Goal: Task Accomplishment & Management: Use online tool/utility

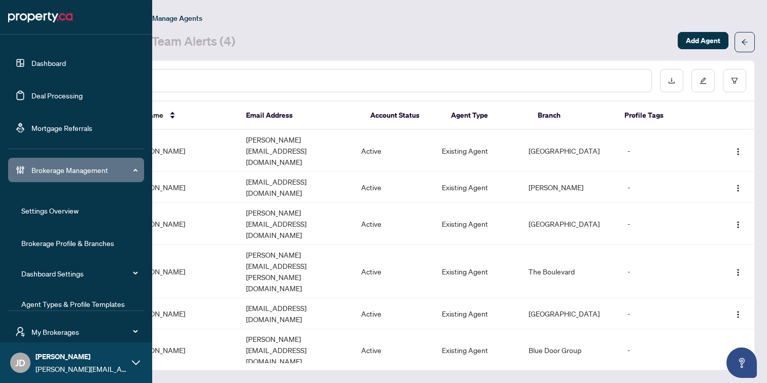
click at [35, 62] on link "Dashboard" at bounding box center [48, 62] width 34 height 9
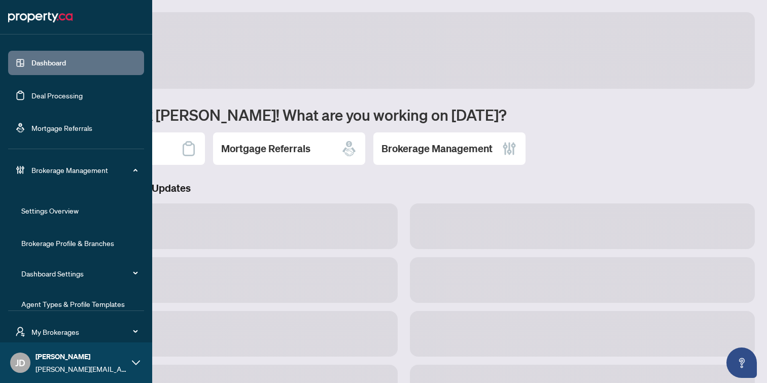
click at [37, 100] on link "Deal Processing" at bounding box center [56, 95] width 51 height 9
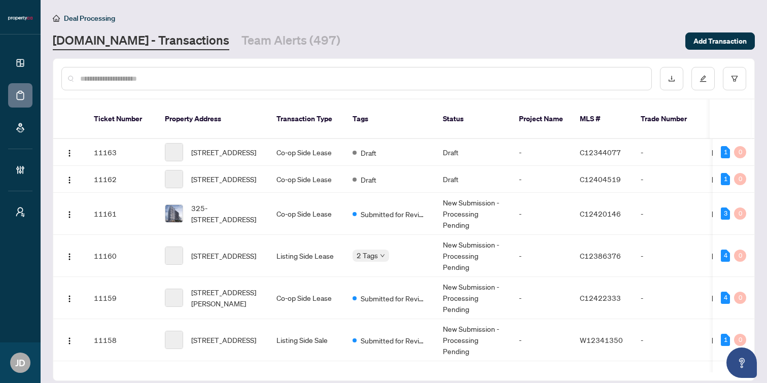
click at [225, 76] on input "text" at bounding box center [361, 78] width 563 height 11
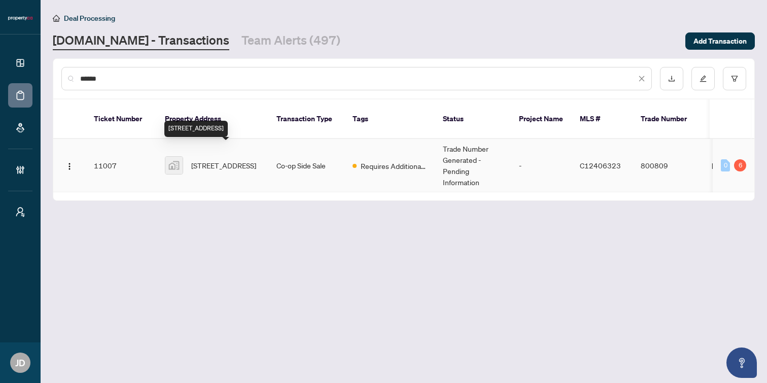
type input "******"
click at [239, 160] on span "120 Argyle Street, Toronto, ON, Canada" at bounding box center [223, 165] width 65 height 11
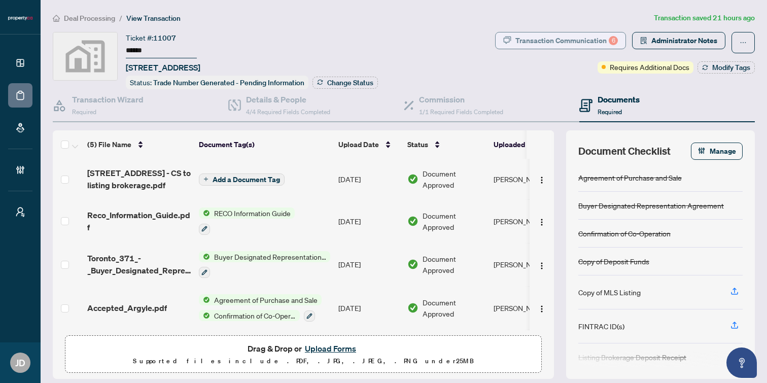
click at [564, 45] on div "Transaction Communication 6" at bounding box center [566, 40] width 102 height 16
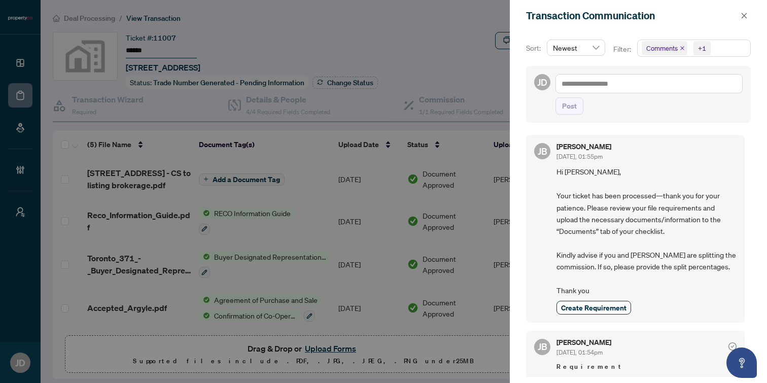
click at [720, 49] on span "Comments +1" at bounding box center [693, 48] width 113 height 16
click at [689, 119] on span "Activity History" at bounding box center [681, 118] width 48 height 9
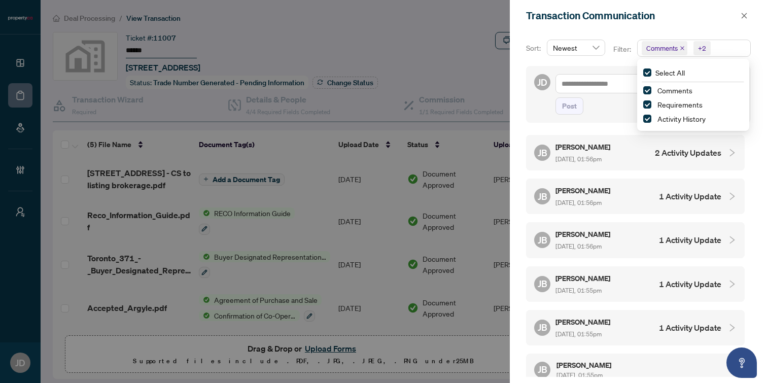
click at [679, 155] on h4 "2 Activity Updates" at bounding box center [688, 153] width 66 height 12
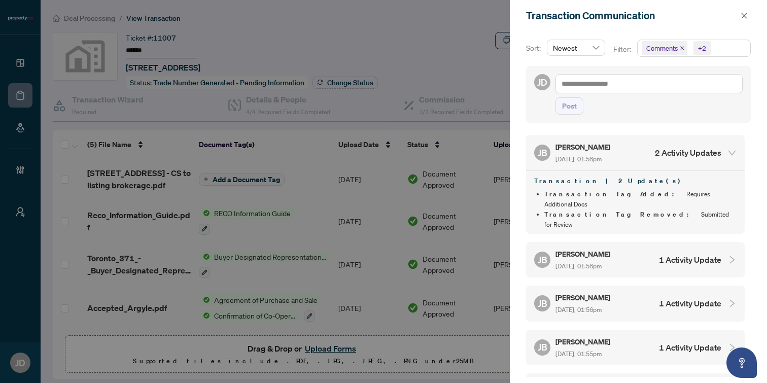
click at [679, 155] on h4 "2 Activity Updates" at bounding box center [688, 153] width 66 height 12
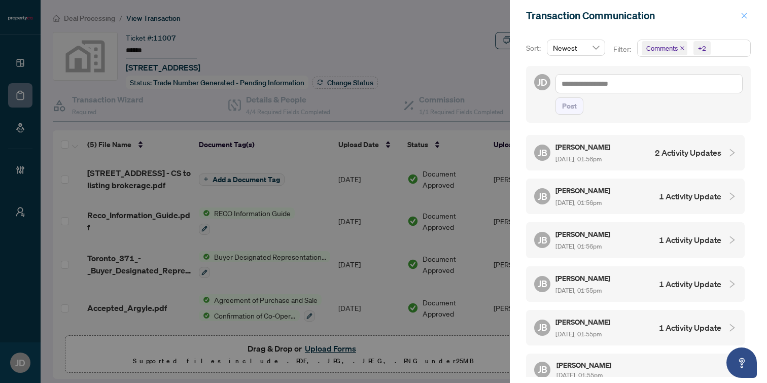
click at [747, 14] on icon "close" at bounding box center [743, 15] width 7 height 7
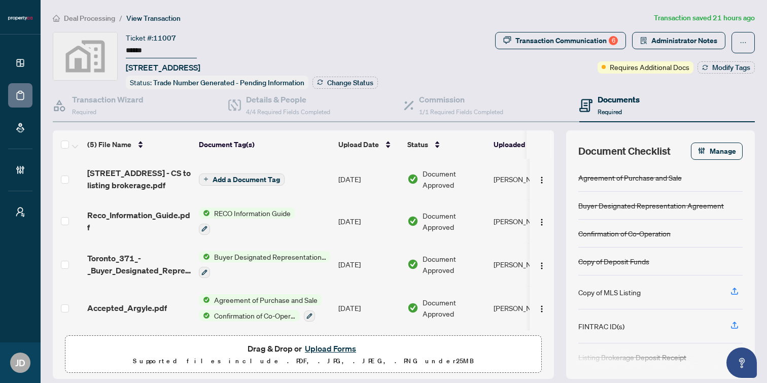
click at [90, 18] on span "Deal Processing" at bounding box center [89, 18] width 51 height 9
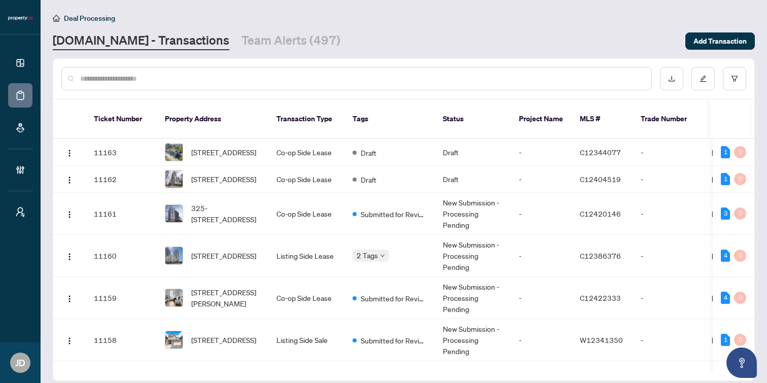
click at [309, 80] on input "text" at bounding box center [361, 78] width 563 height 11
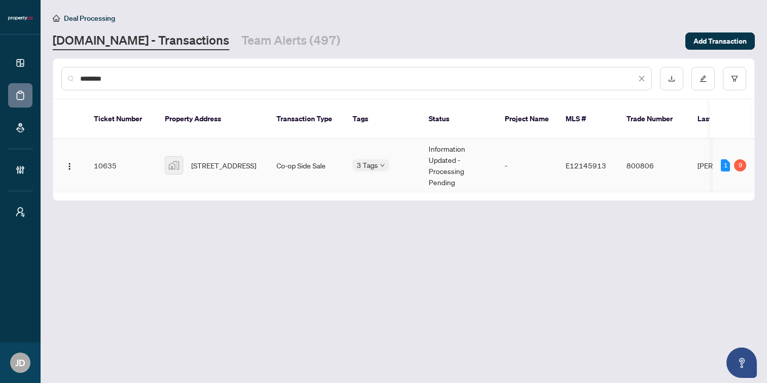
type input "********"
click at [212, 160] on span "40 Cedarvale Avenue, East York, ON, Canada" at bounding box center [223, 165] width 65 height 11
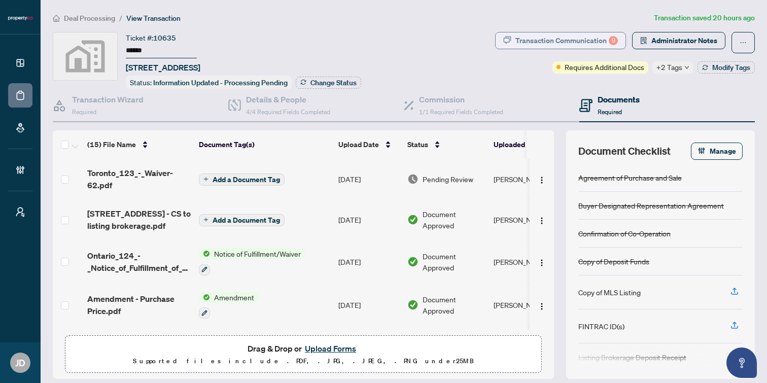
click at [535, 44] on div "Transaction Communication 9" at bounding box center [566, 40] width 102 height 16
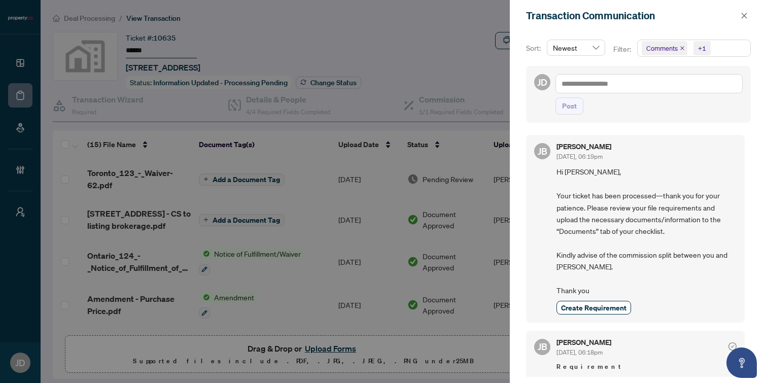
click at [716, 49] on span "Comments +1" at bounding box center [693, 48] width 113 height 16
click at [690, 116] on span "Activity History" at bounding box center [681, 118] width 48 height 9
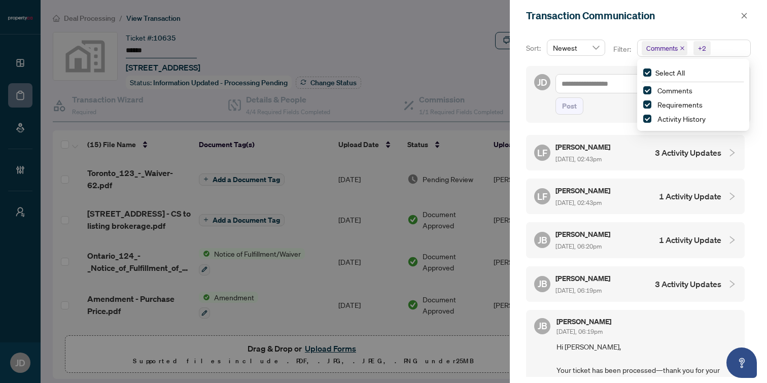
click at [700, 153] on h4 "3 Activity Updates" at bounding box center [688, 153] width 66 height 12
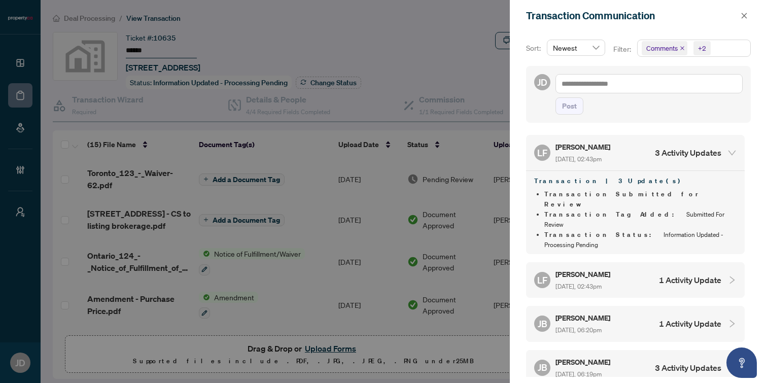
click at [700, 153] on h4 "3 Activity Updates" at bounding box center [688, 153] width 66 height 12
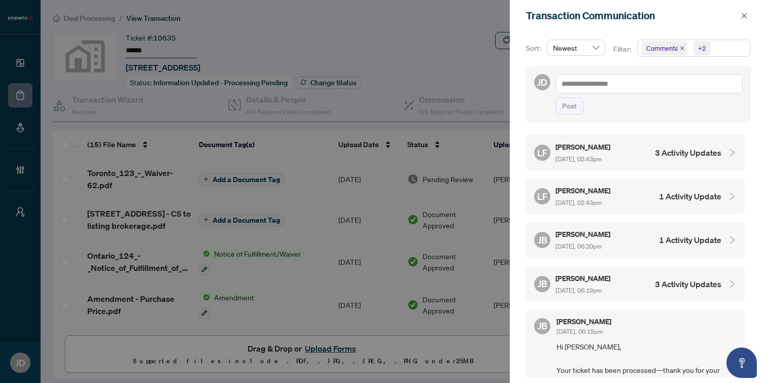
click at [699, 194] on h4 "1 Activity Update" at bounding box center [690, 196] width 62 height 12
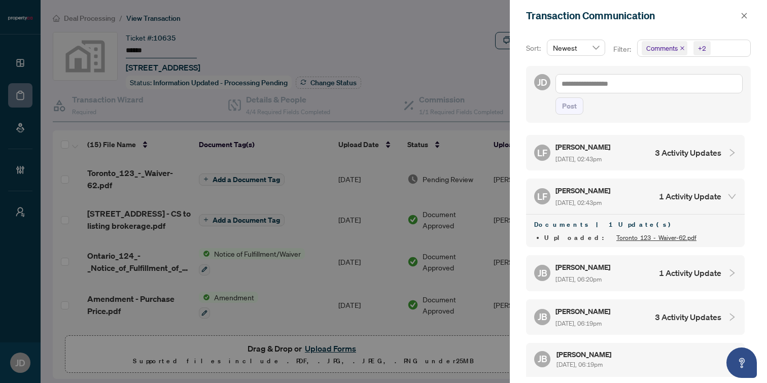
click at [699, 194] on h4 "1 Activity Update" at bounding box center [690, 196] width 62 height 12
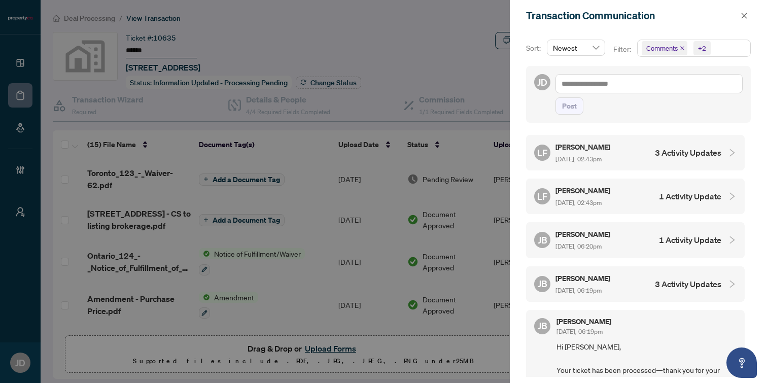
click at [696, 155] on h4 "3 Activity Updates" at bounding box center [688, 153] width 66 height 12
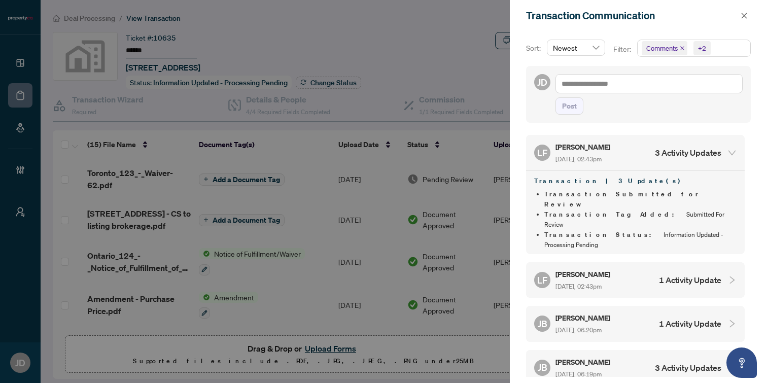
click at [696, 155] on h4 "3 Activity Updates" at bounding box center [688, 153] width 66 height 12
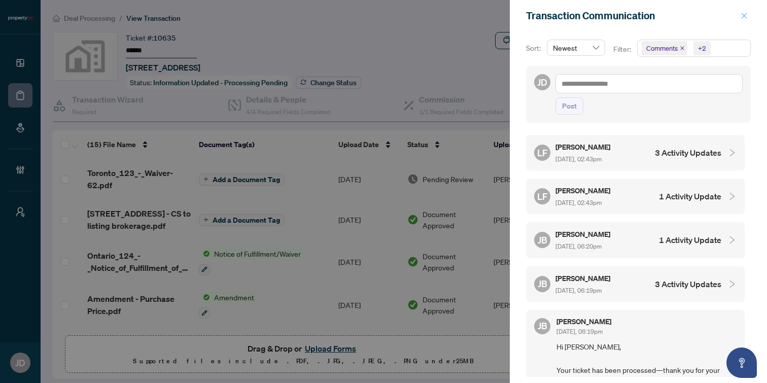
click at [746, 15] on icon "close" at bounding box center [743, 15] width 7 height 7
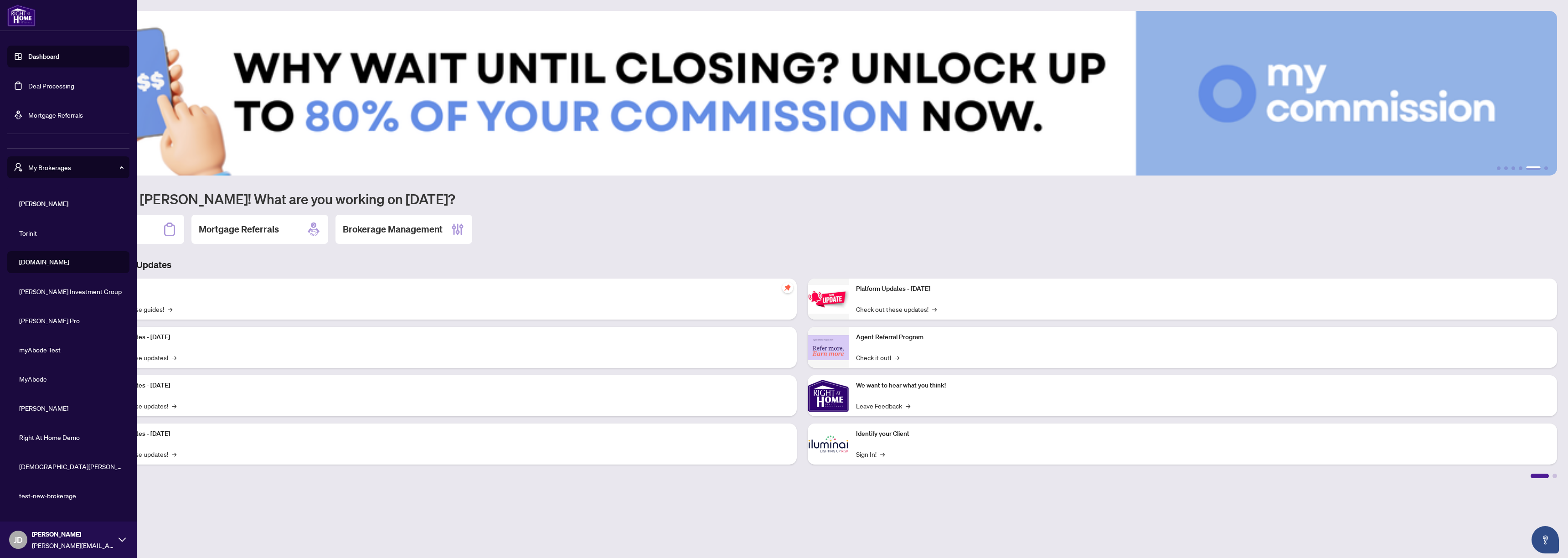
click at [43, 52] on link "Dashboard" at bounding box center [43, 56] width 31 height 8
click at [49, 90] on link "Deal Processing" at bounding box center [50, 85] width 46 height 8
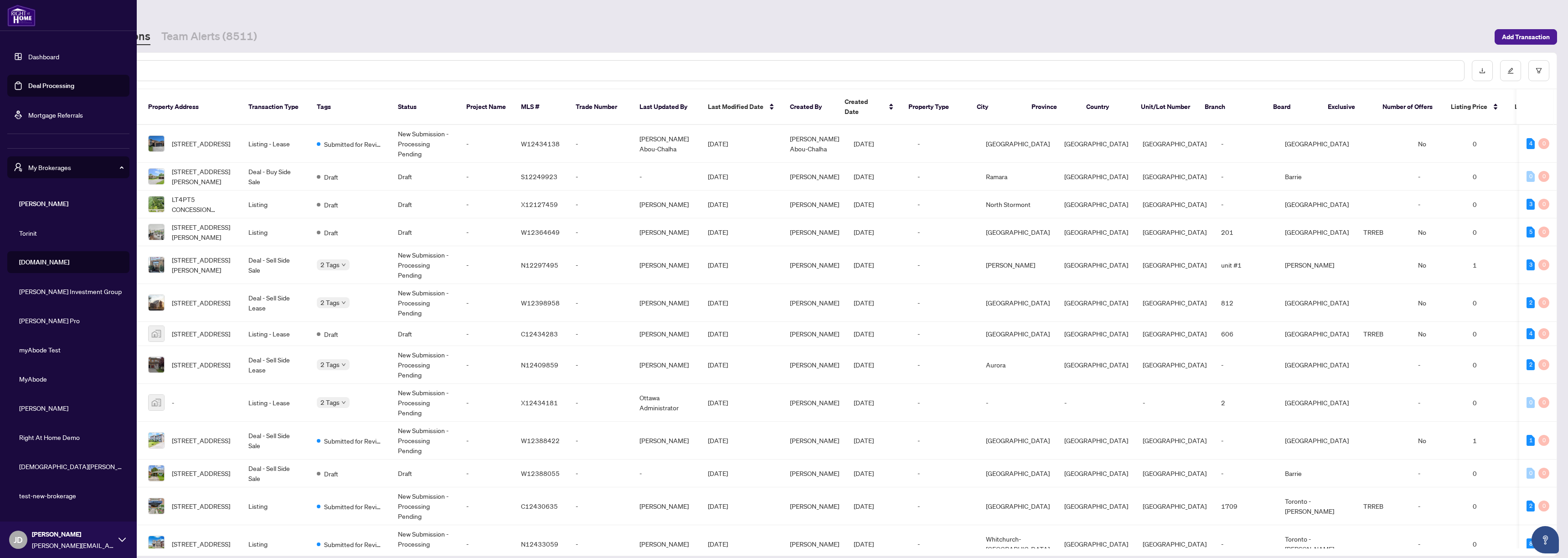
click at [46, 83] on link "Deal Processing" at bounding box center [50, 85] width 46 height 8
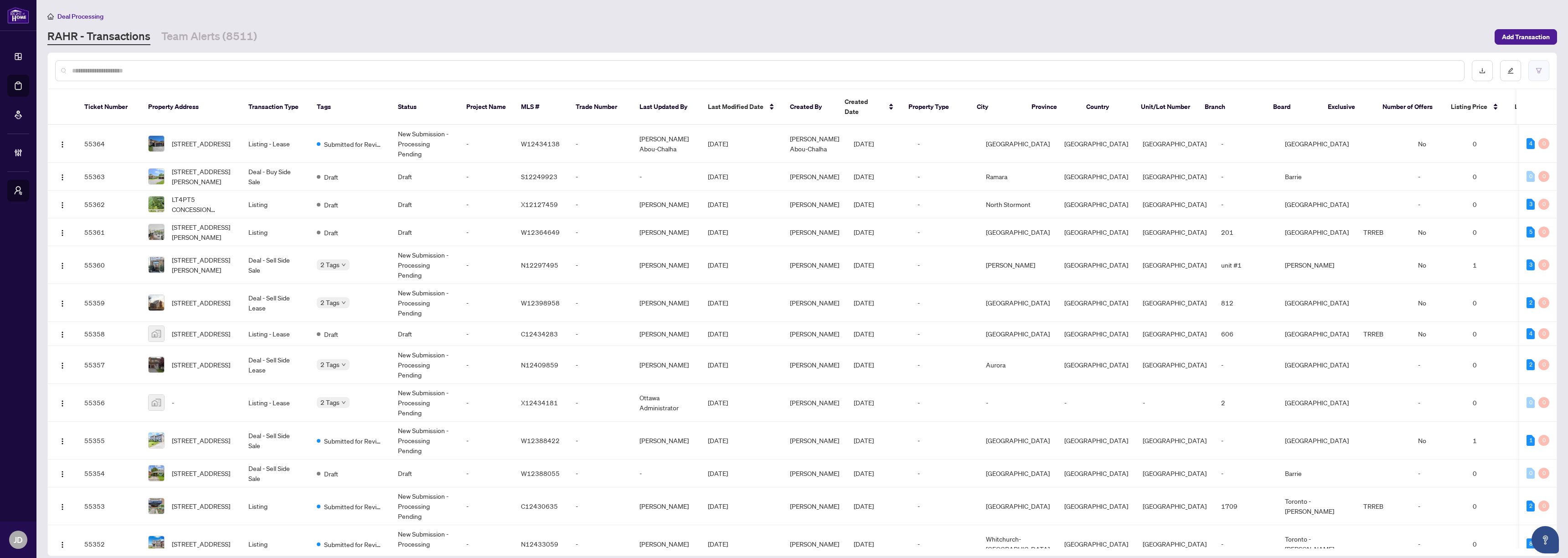
click at [1539, 75] on button "button" at bounding box center [1538, 70] width 21 height 21
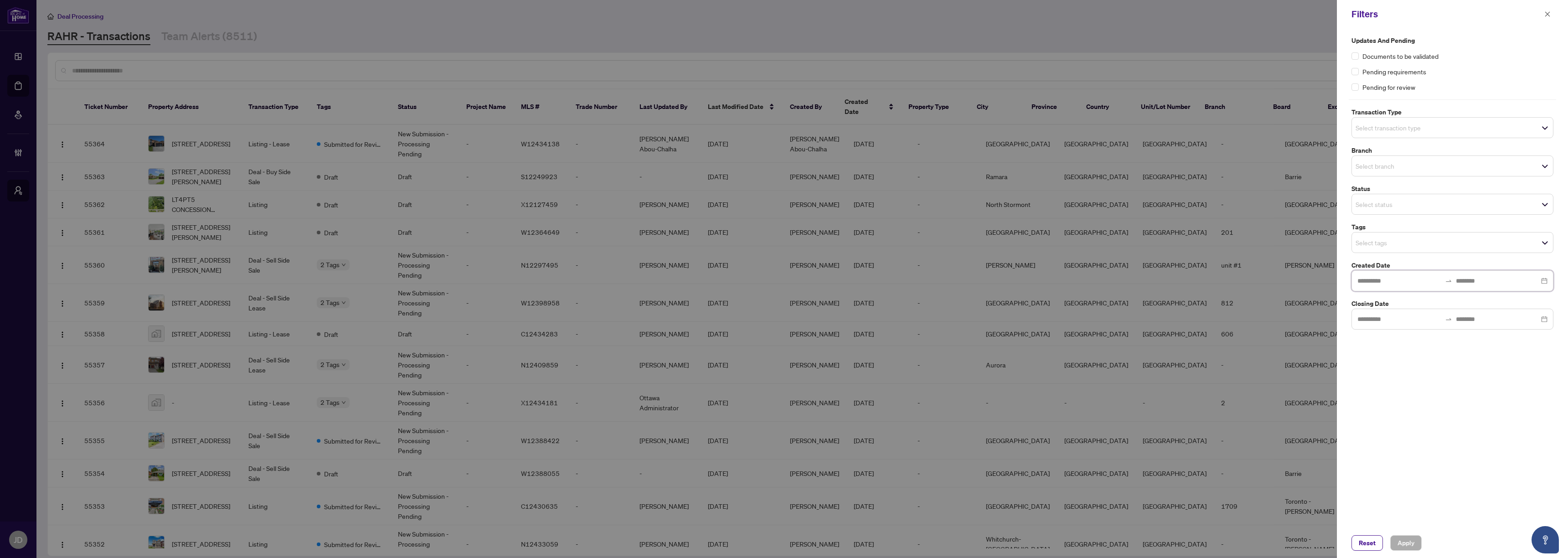
click at [1380, 281] on input at bounding box center [1399, 280] width 84 height 10
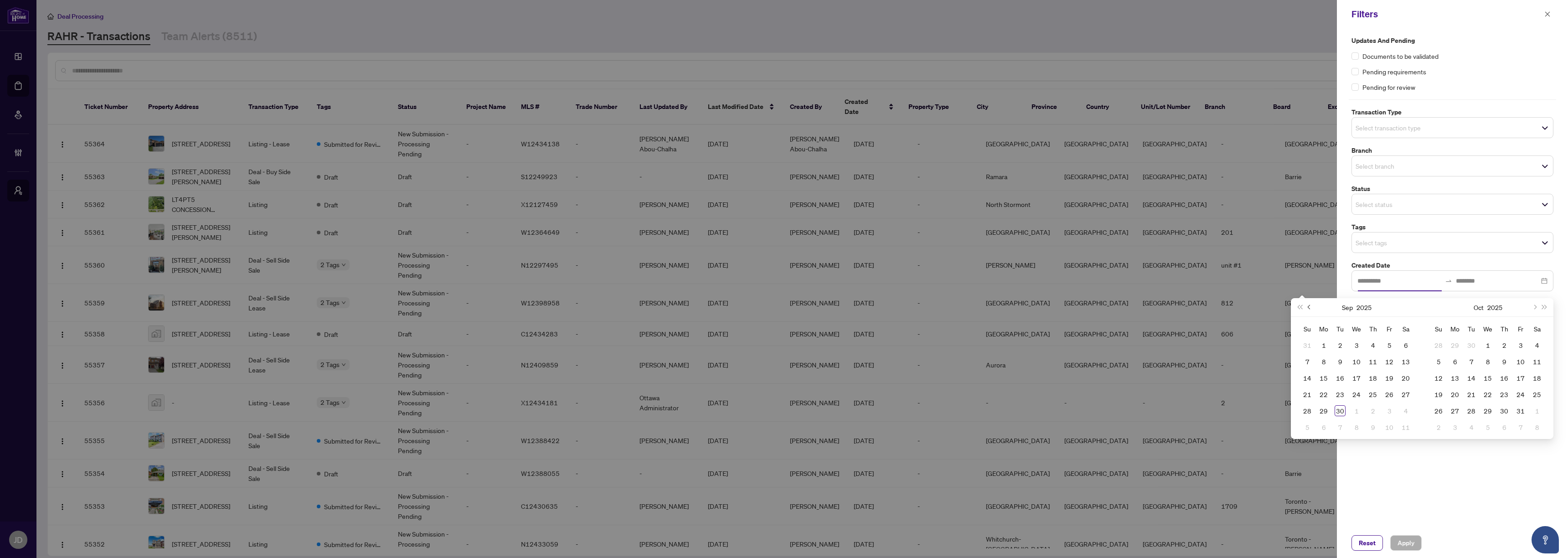
click at [1312, 303] on button "Previous month (PageUp)" at bounding box center [1309, 307] width 10 height 18
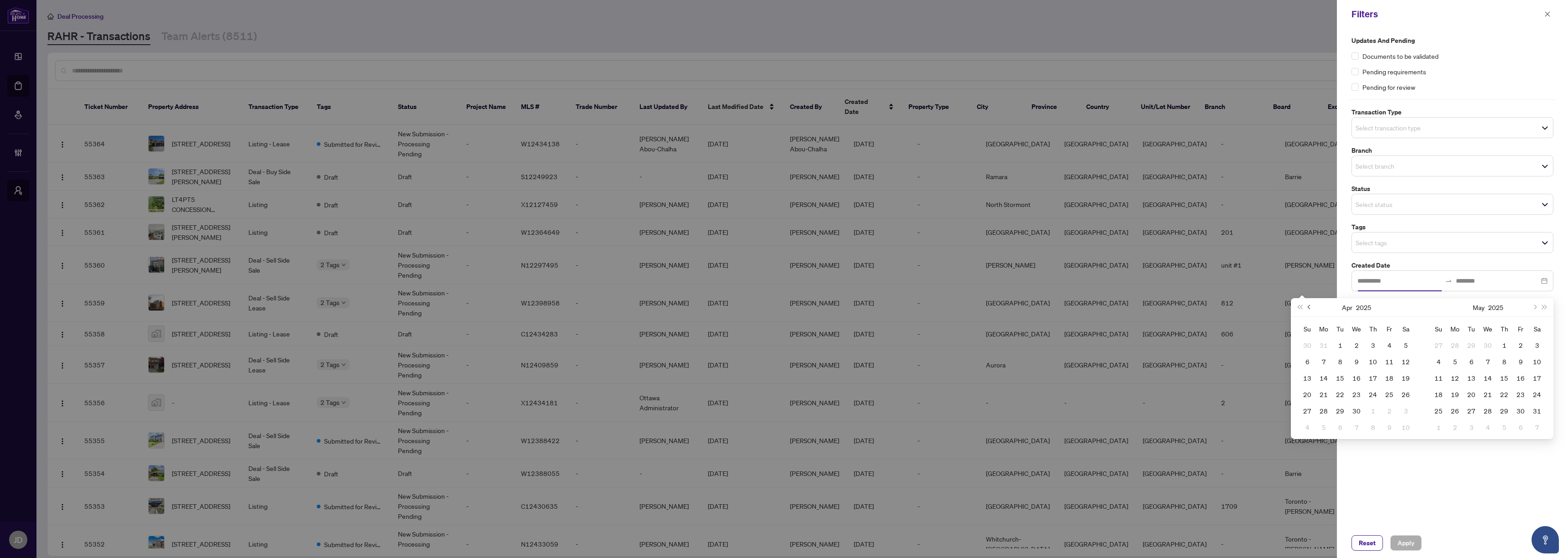
click at [1312, 303] on button "Previous month (PageUp)" at bounding box center [1309, 307] width 10 height 18
type input "**********"
click at [1358, 343] on div "1" at bounding box center [1357, 345] width 11 height 11
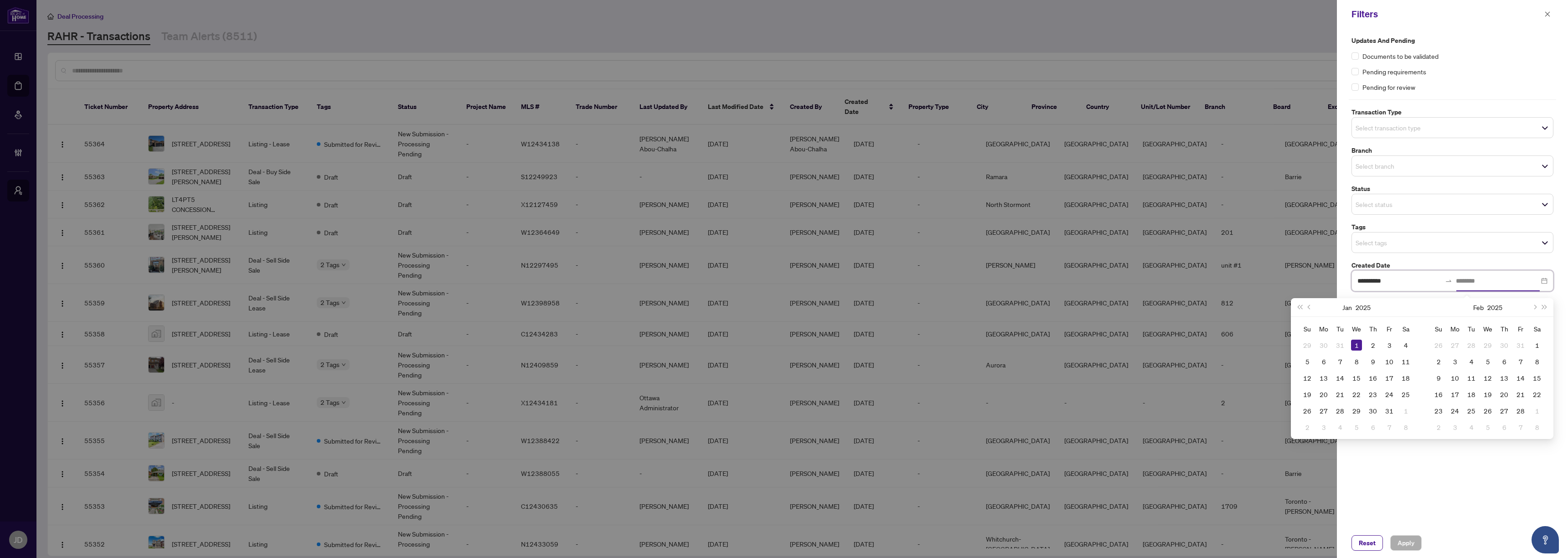
type input "**********"
click at [1536, 307] on span "Next month (PageDown)" at bounding box center [1534, 306] width 4 height 4
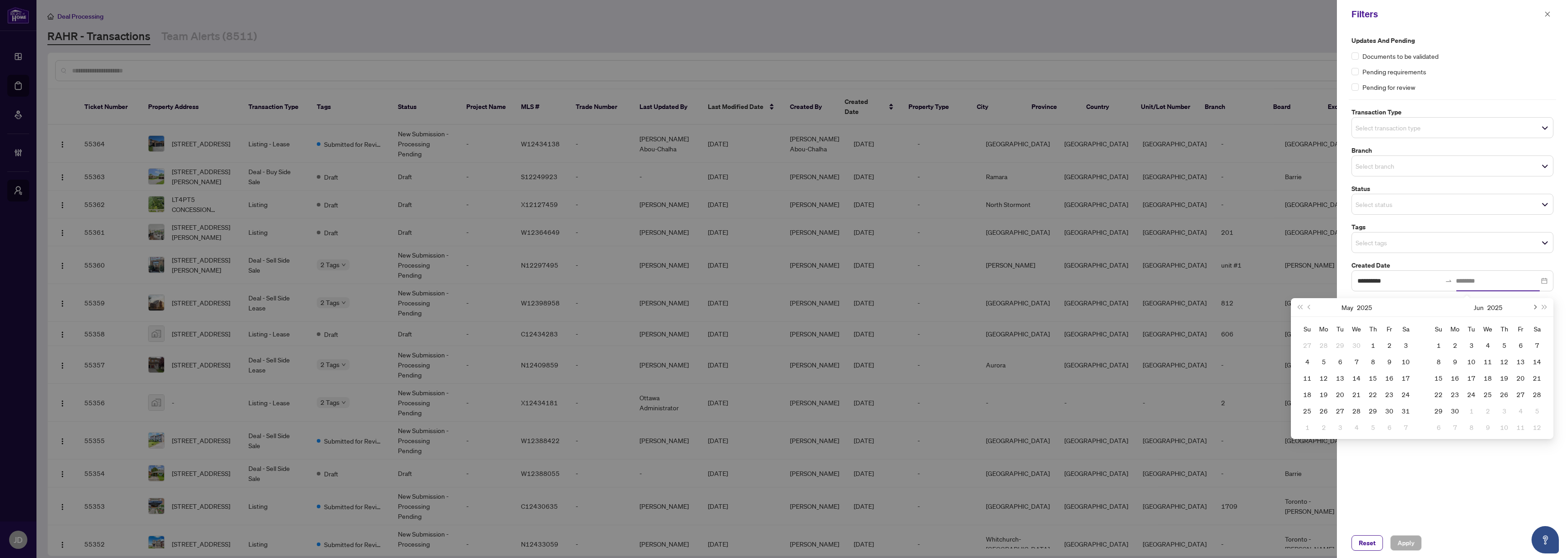
click at [1536, 307] on span "Next month (PageDown)" at bounding box center [1534, 306] width 4 height 4
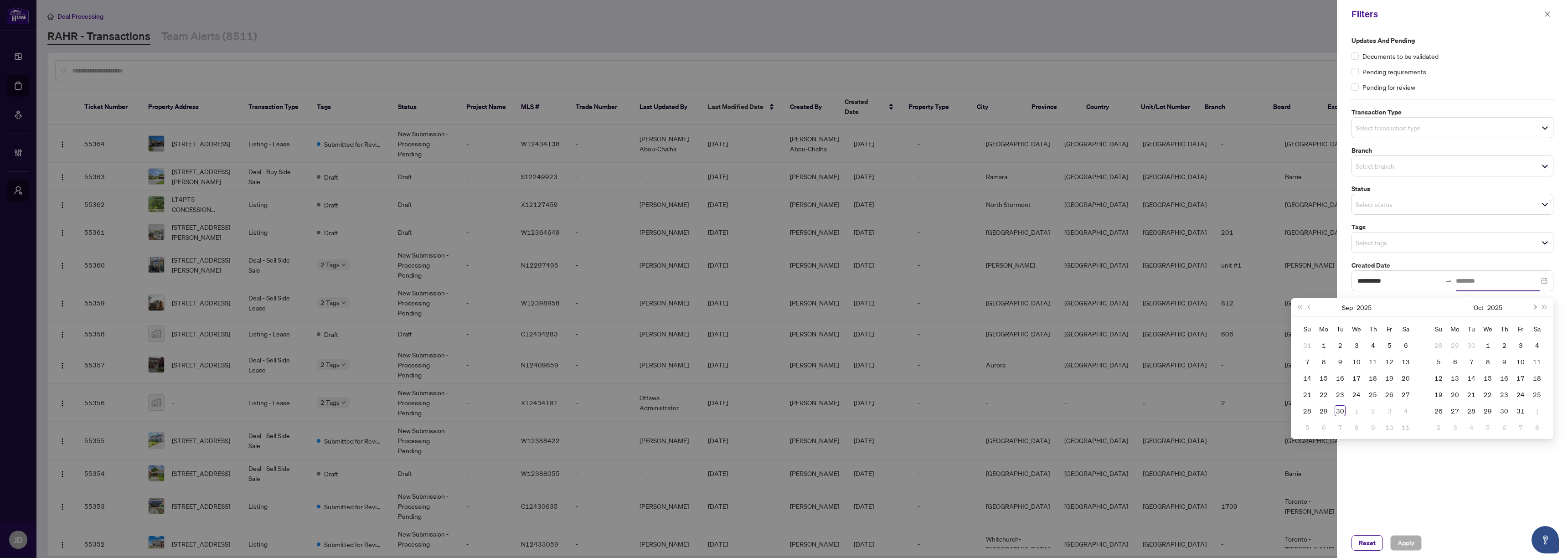
click at [1536, 307] on span "Next month (PageDown)" at bounding box center [1534, 306] width 4 height 4
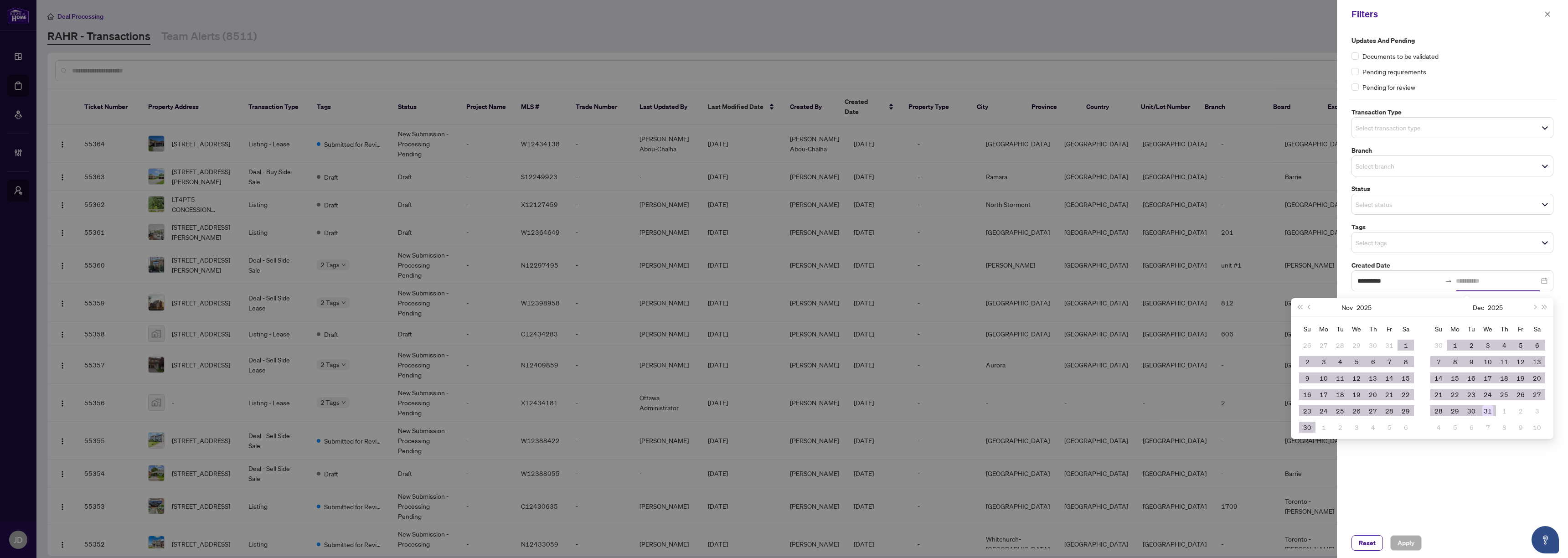
type input "**********"
click at [1489, 411] on div "31" at bounding box center [1488, 411] width 11 height 11
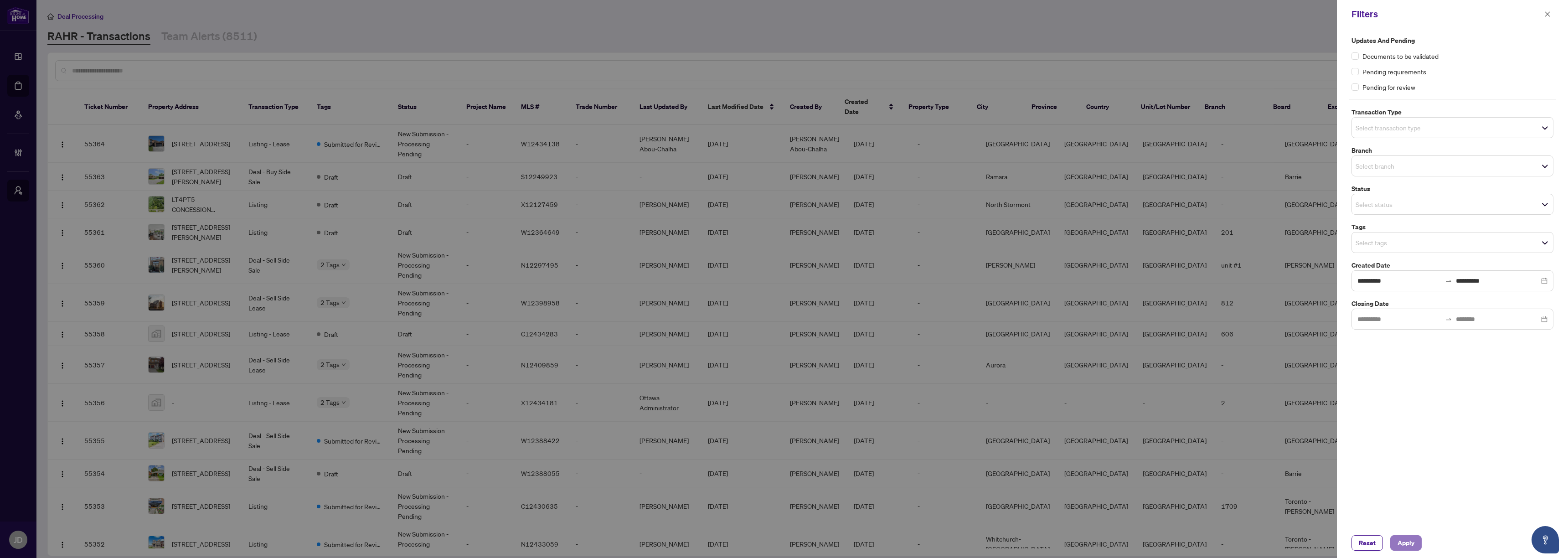
click at [1411, 544] on span "Apply" at bounding box center [1406, 543] width 17 height 14
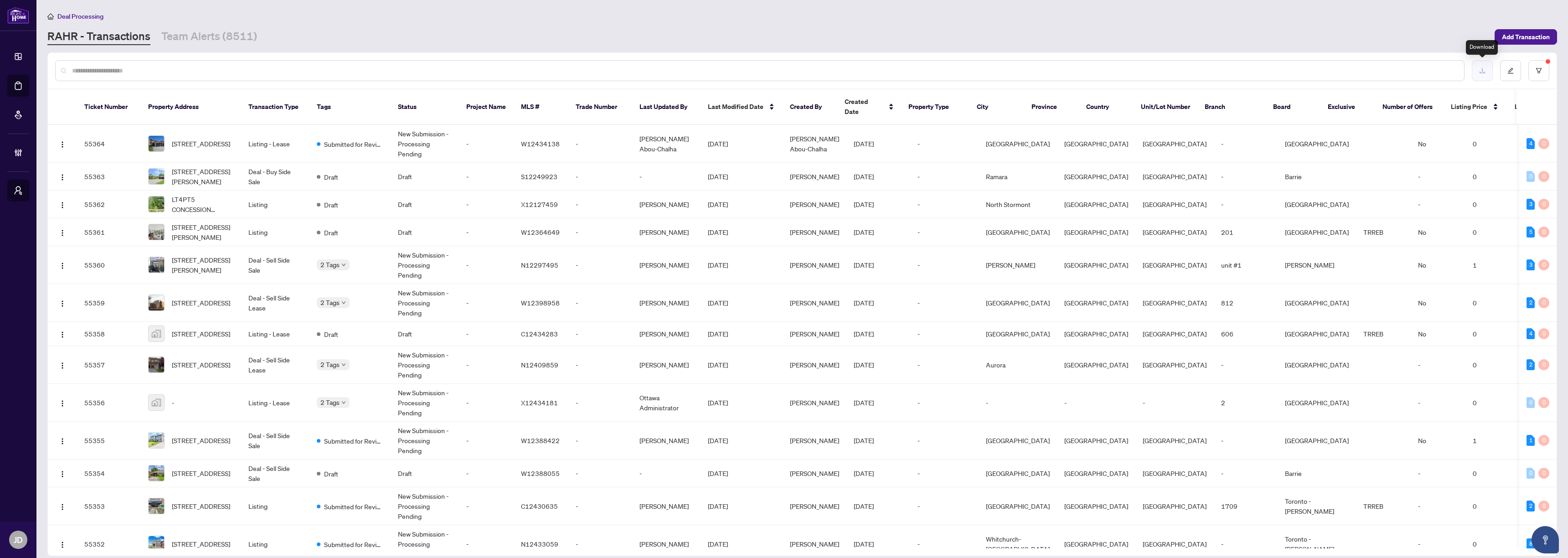
click at [1483, 67] on icon "download" at bounding box center [1482, 70] width 6 height 6
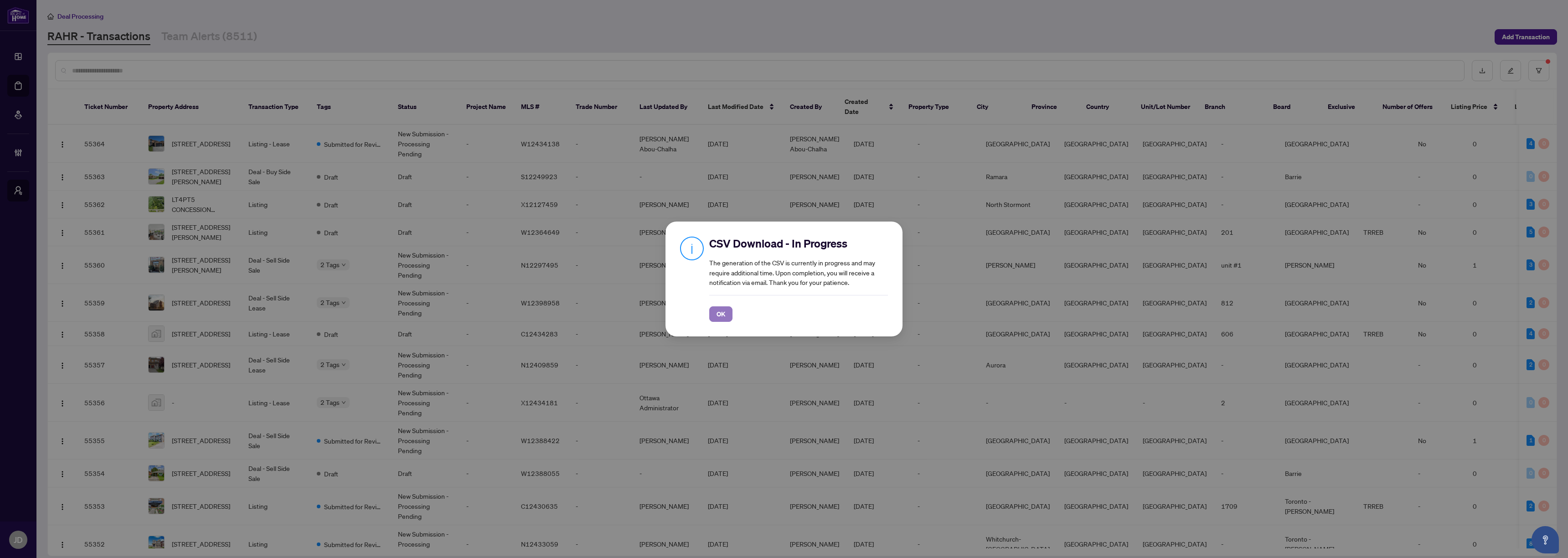
click at [723, 314] on span "OK" at bounding box center [721, 314] width 9 height 14
